Goal: Transaction & Acquisition: Book appointment/travel/reservation

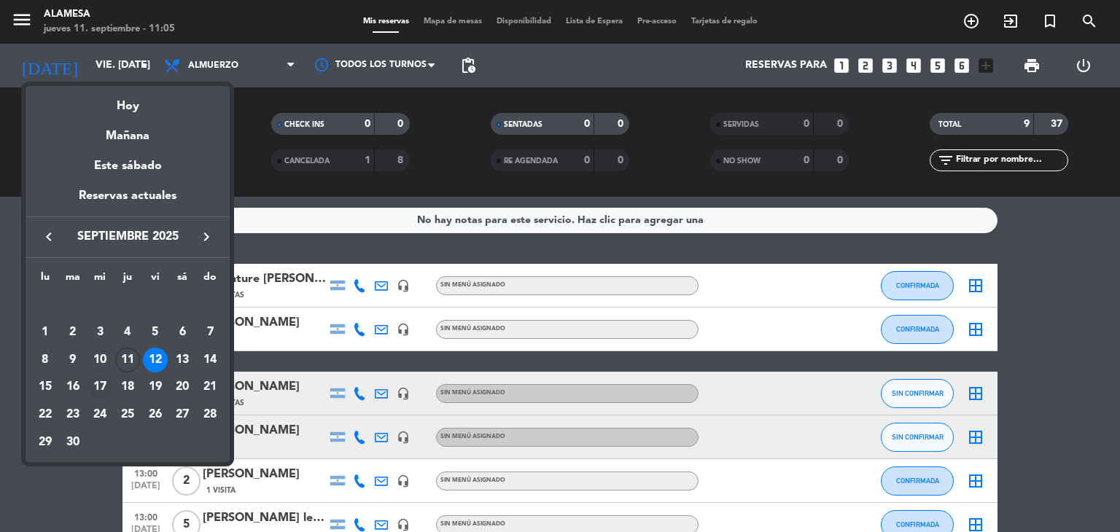
click at [106, 381] on div "17" at bounding box center [99, 387] width 25 height 25
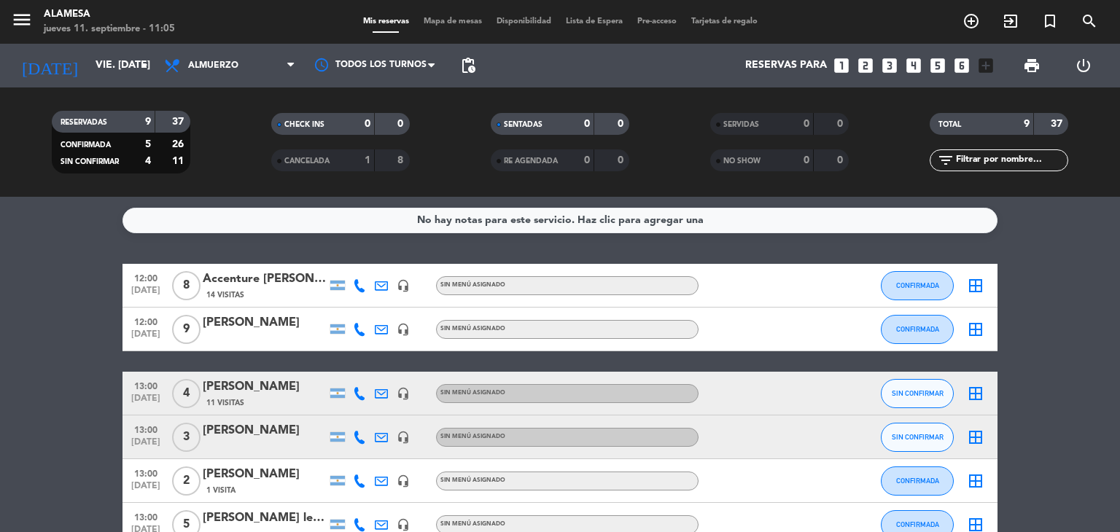
type input "mié. [DATE]"
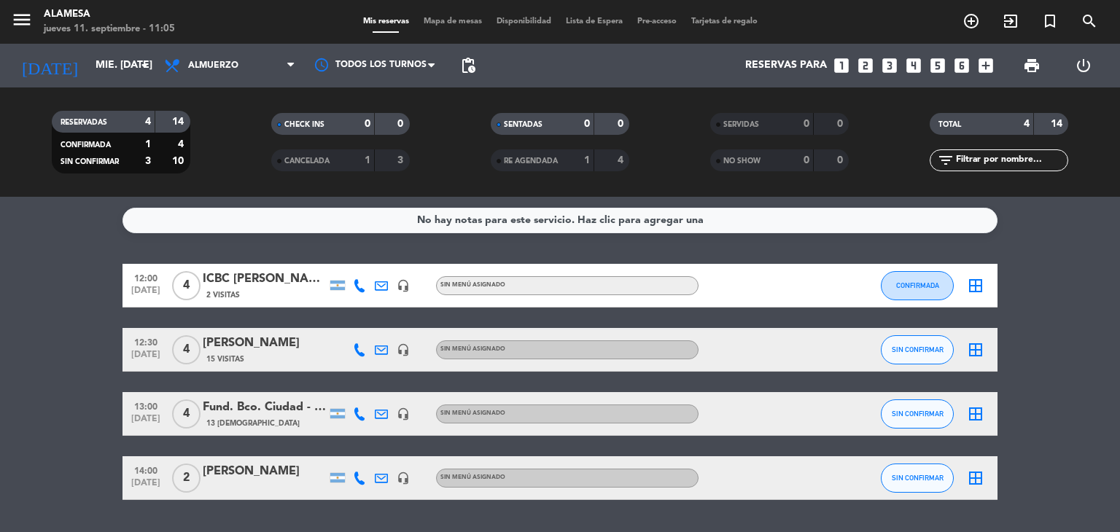
click at [868, 66] on icon "looks_two" at bounding box center [865, 65] width 19 height 19
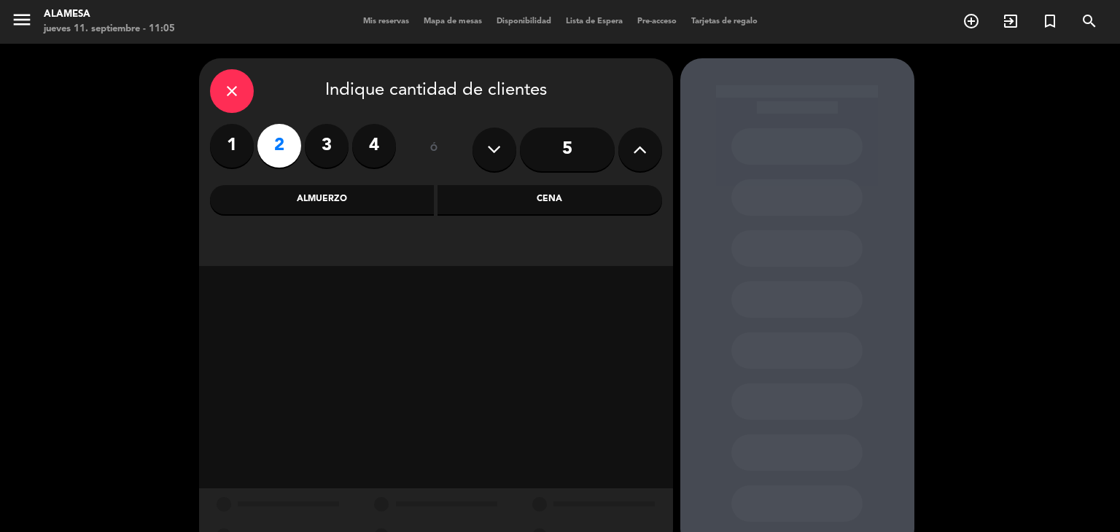
click at [314, 196] on div "Almuerzo" at bounding box center [322, 199] width 225 height 29
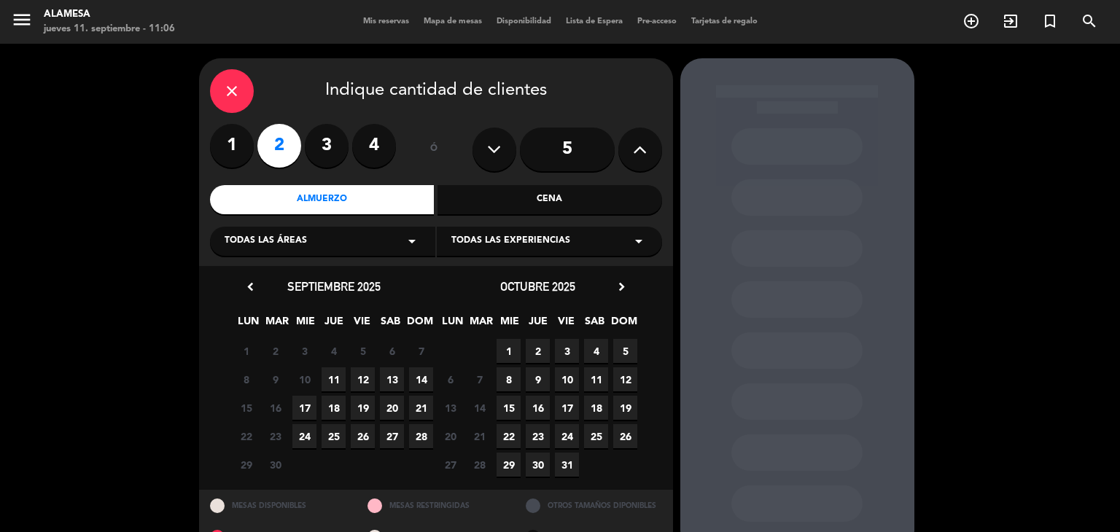
click at [297, 409] on span "17" at bounding box center [304, 408] width 24 height 24
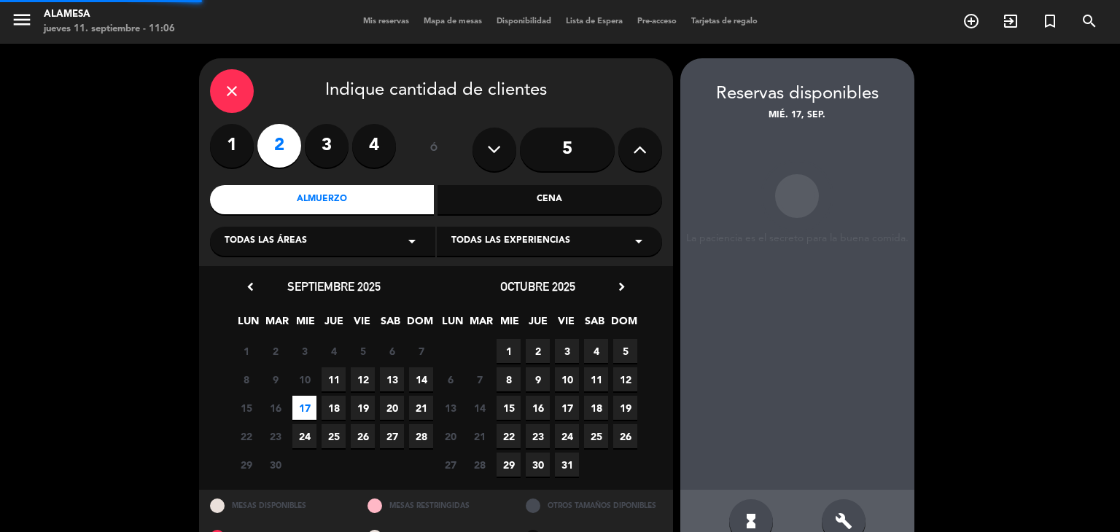
scroll to position [34, 0]
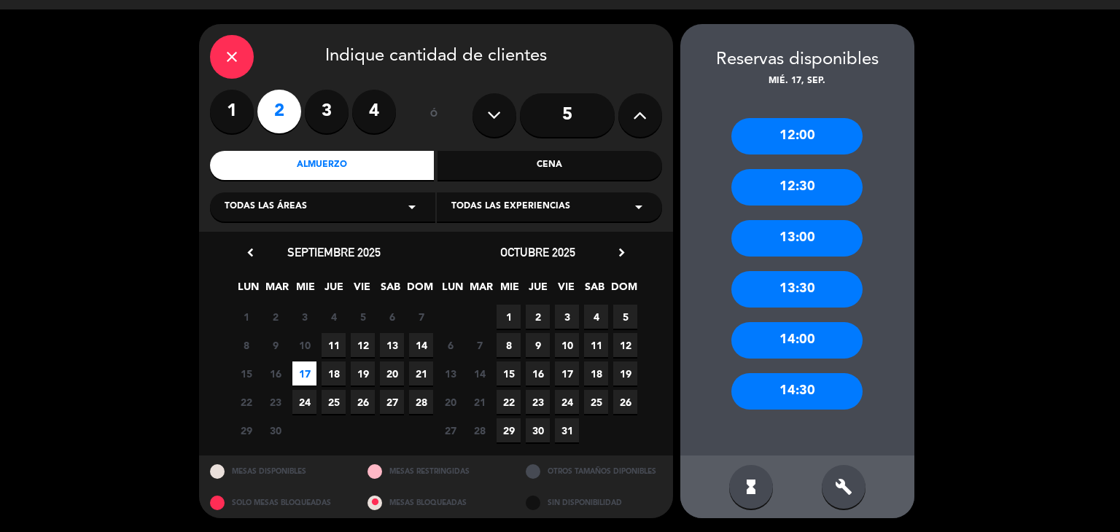
click at [755, 238] on div "13:00" at bounding box center [796, 238] width 131 height 36
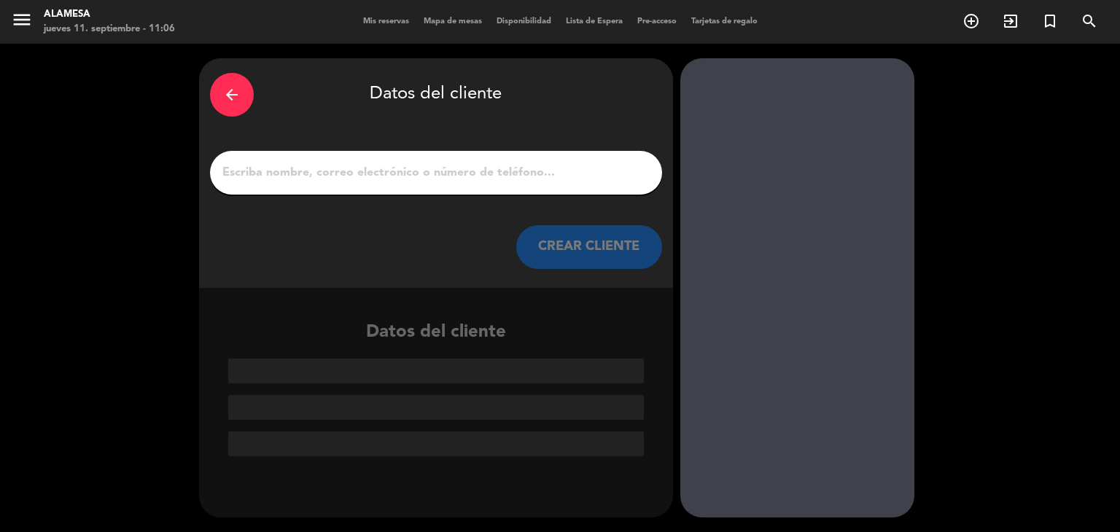
click at [481, 177] on input "1" at bounding box center [436, 173] width 430 height 20
paste input "[PERSON_NAME]"
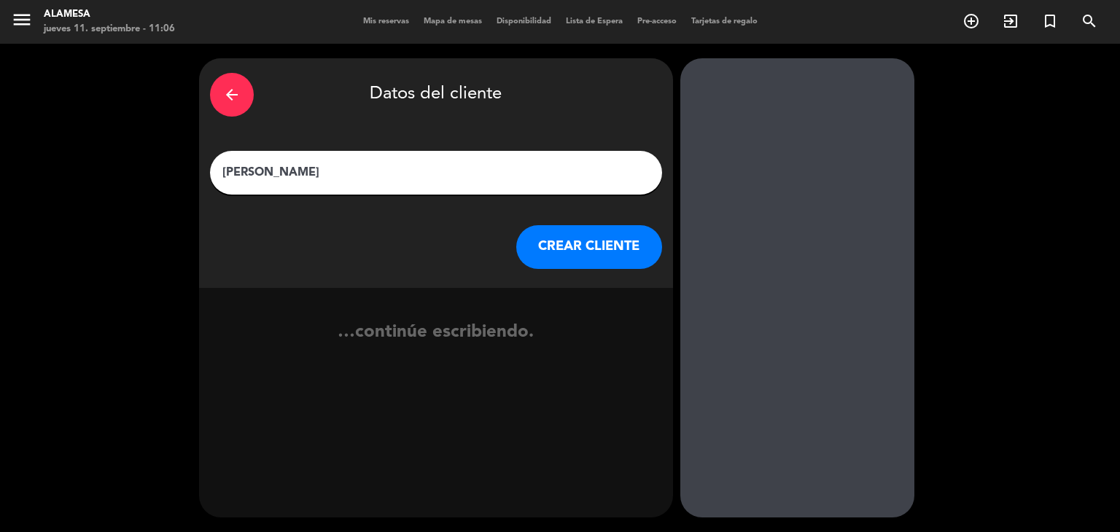
type input "[PERSON_NAME]"
click at [605, 254] on button "CREAR CLIENTE" at bounding box center [589, 247] width 146 height 44
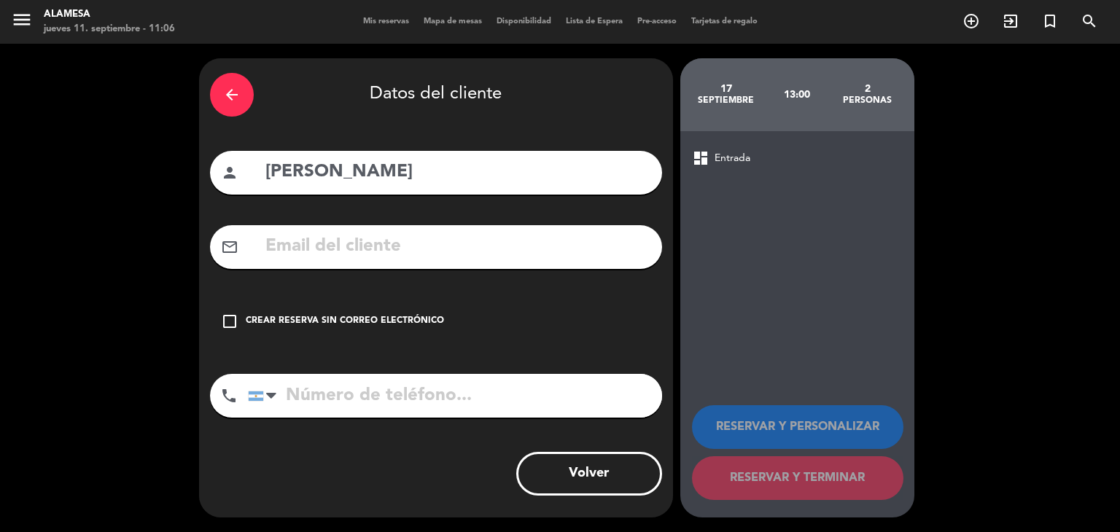
click at [400, 254] on input "text" at bounding box center [457, 247] width 387 height 30
click at [443, 249] on input "text" at bounding box center [457, 247] width 387 height 30
paste input "[EMAIL_ADDRESS][DOMAIN_NAME]"
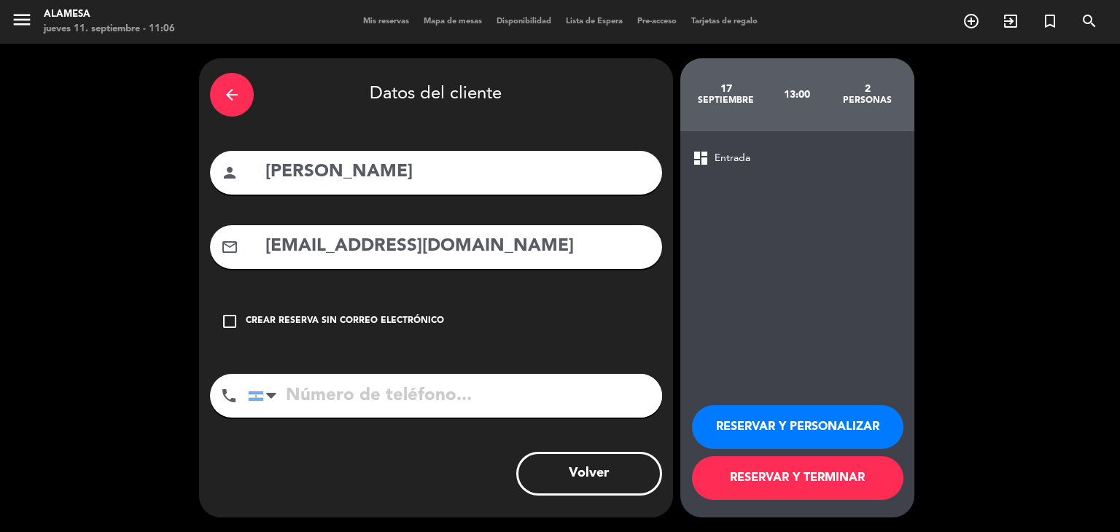
type input "[EMAIL_ADDRESS][DOMAIN_NAME]"
click at [330, 395] on input "tel" at bounding box center [455, 396] width 414 height 44
type input "2616558514"
click at [779, 486] on button "RESERVAR Y TERMINAR" at bounding box center [797, 478] width 211 height 44
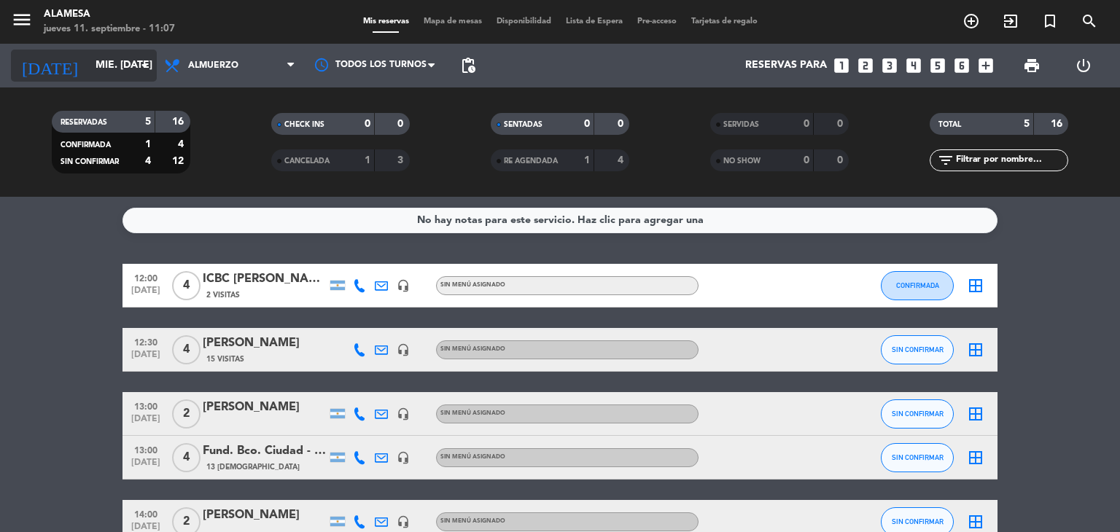
click at [93, 68] on input "mié. [DATE]" at bounding box center [157, 65] width 139 height 26
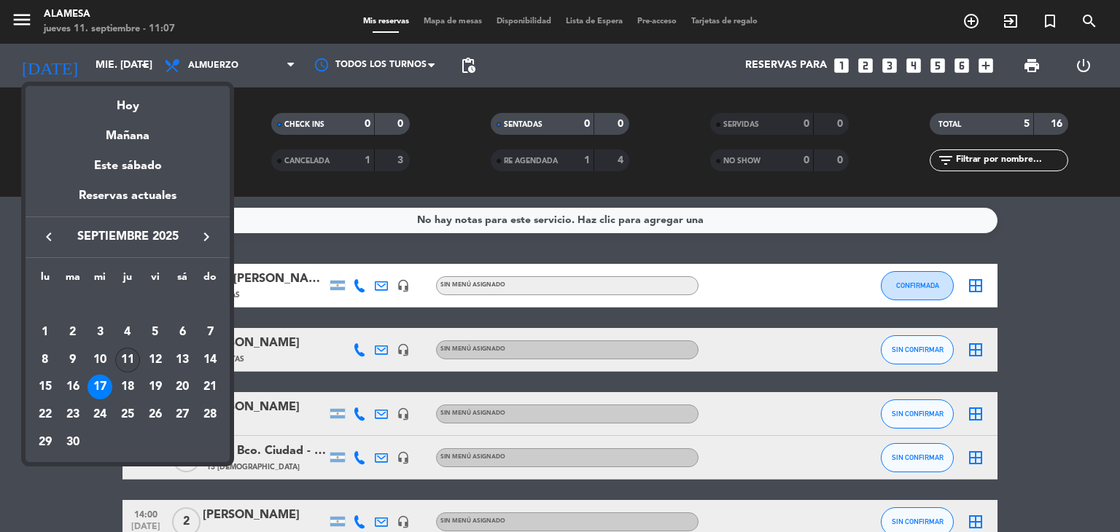
click at [128, 366] on div "11" at bounding box center [127, 360] width 25 height 25
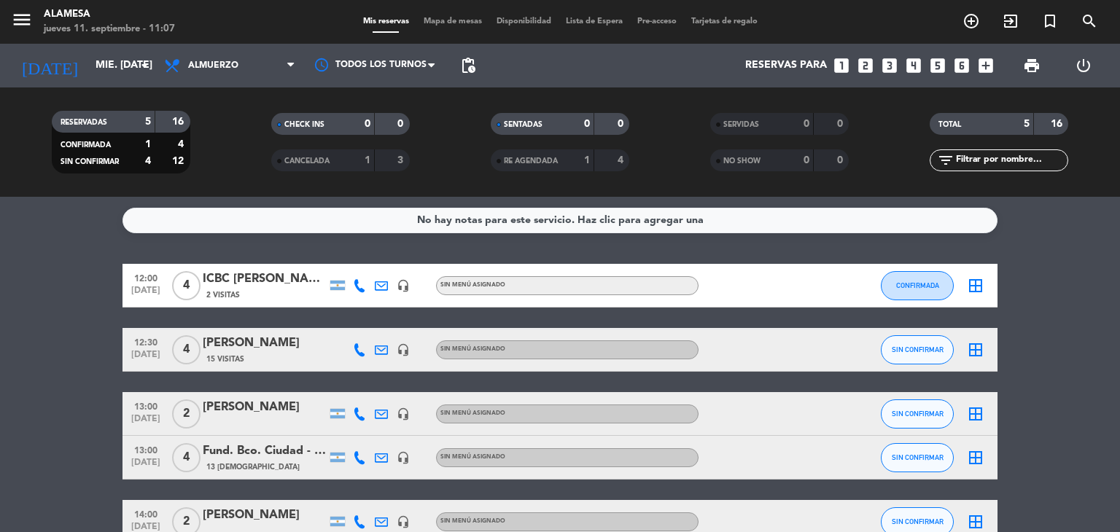
type input "[DEMOGRAPHIC_DATA] [DATE]"
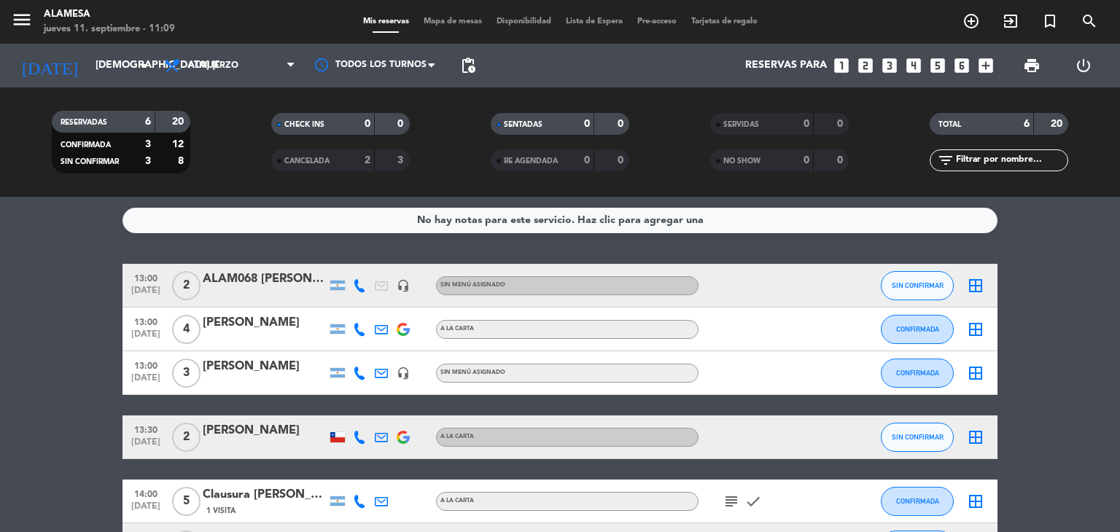
scroll to position [96, 0]
